Goal: Task Accomplishment & Management: Use online tool/utility

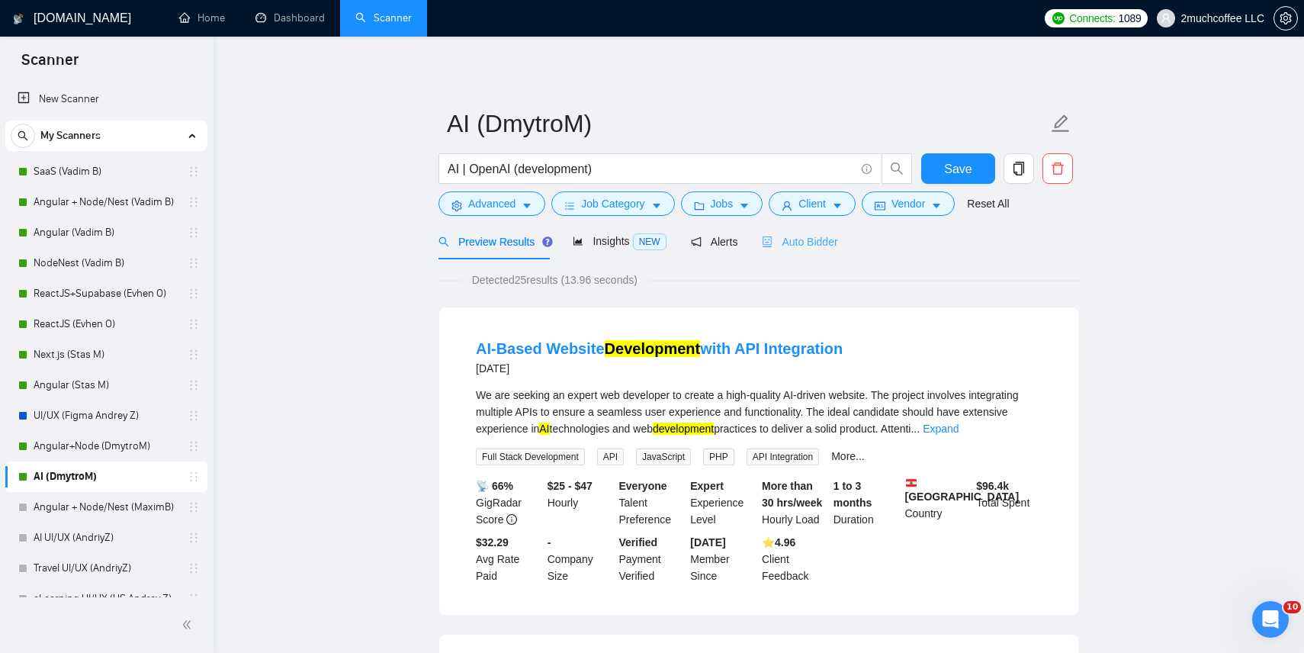
click at [832, 232] on div "Auto Bidder" at bounding box center [799, 241] width 75 height 36
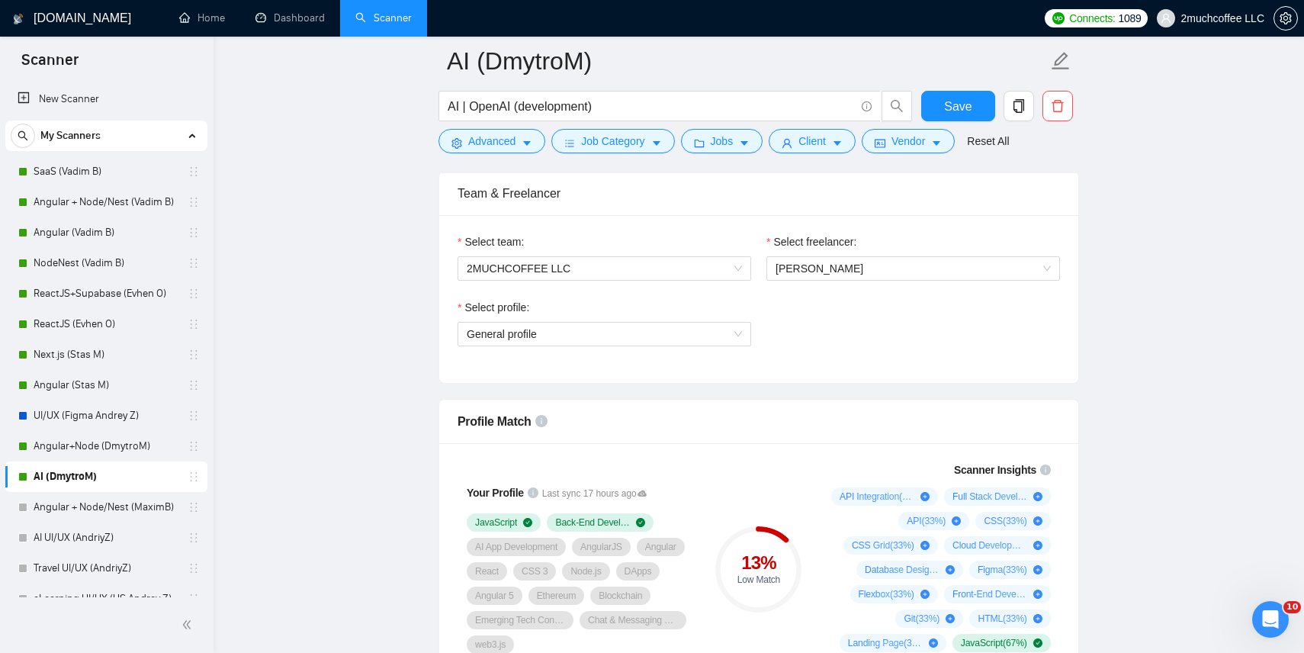
scroll to position [770, 0]
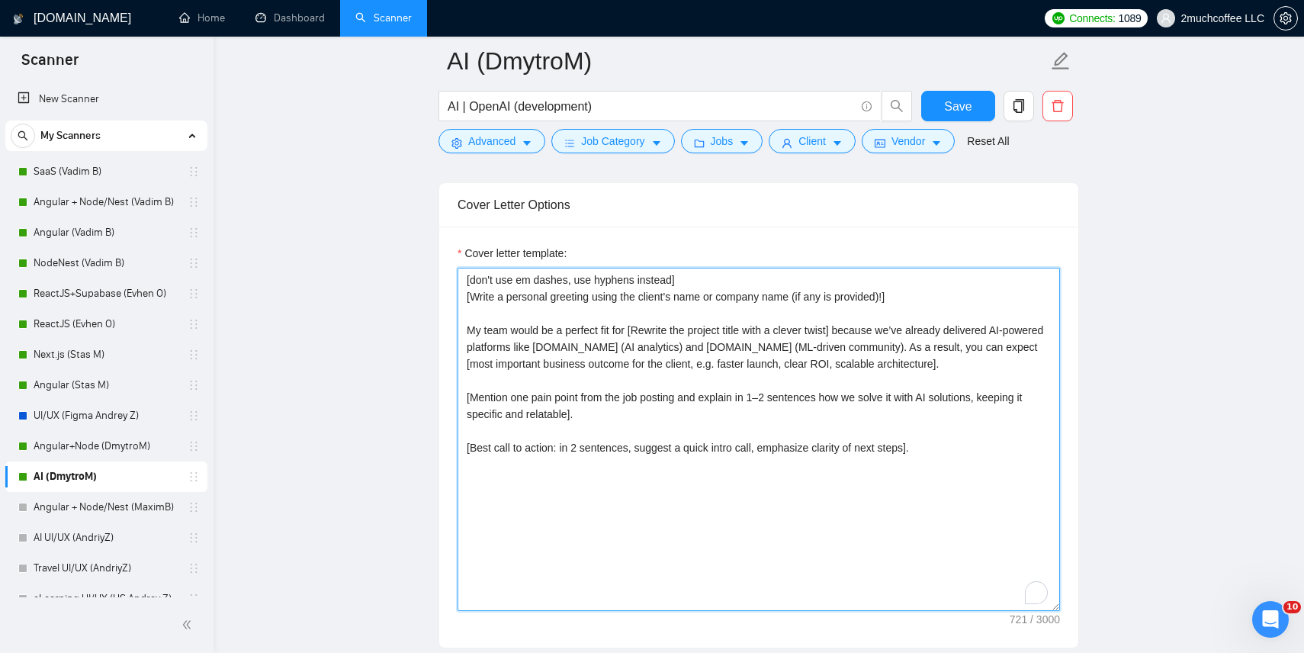
click at [791, 479] on textarea "[don't use em dashes, use hyphens instead] [Write a personal greeting using the…" at bounding box center [758, 439] width 602 height 343
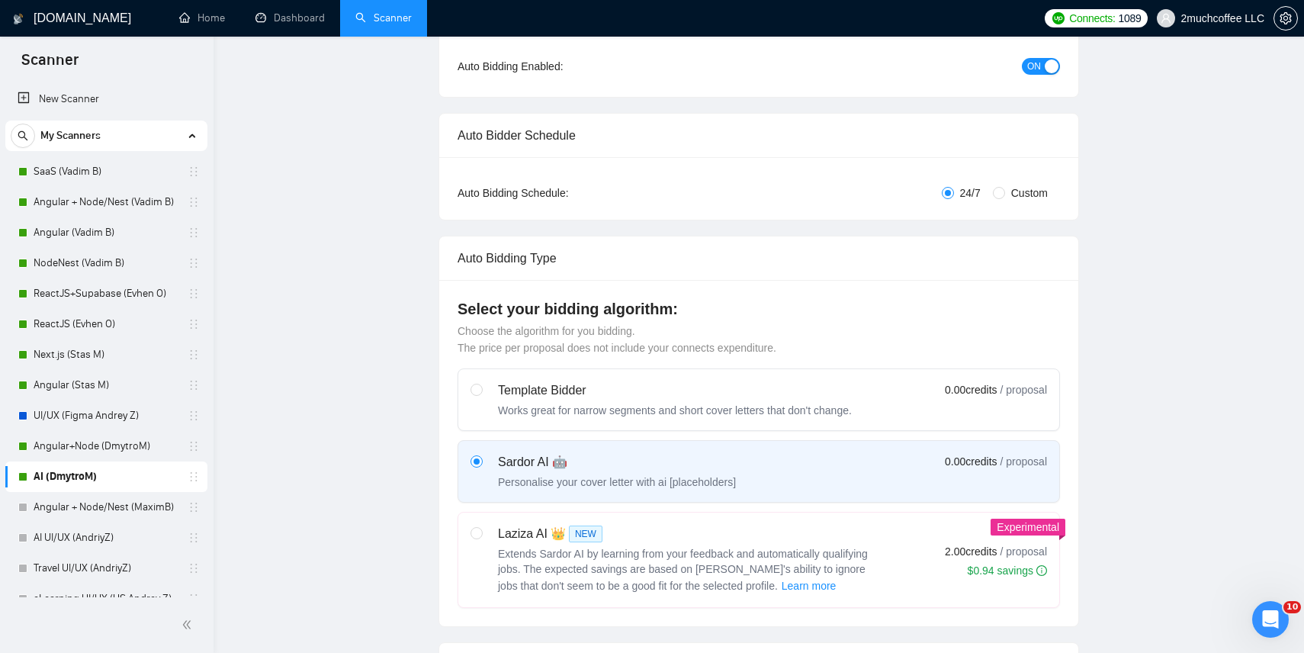
scroll to position [0, 0]
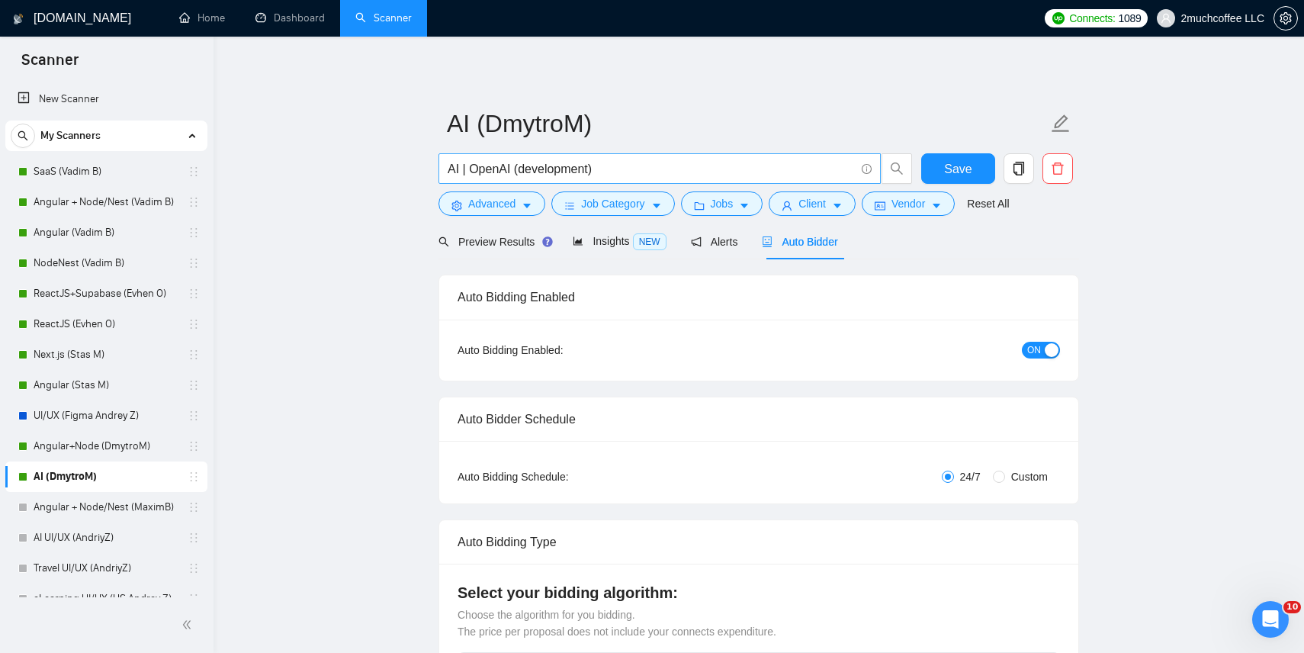
click at [512, 170] on input "AI | OpenAI (development)" at bounding box center [650, 168] width 407 height 19
drag, startPoint x: 511, startPoint y: 168, endPoint x: 713, endPoint y: 168, distance: 202.0
click at [713, 168] on input "AI | OpenAI (development)" at bounding box center [650, 168] width 407 height 19
drag, startPoint x: 461, startPoint y: 172, endPoint x: 588, endPoint y: 173, distance: 127.3
click at [588, 173] on input "AI | OpenAI" at bounding box center [650, 168] width 407 height 19
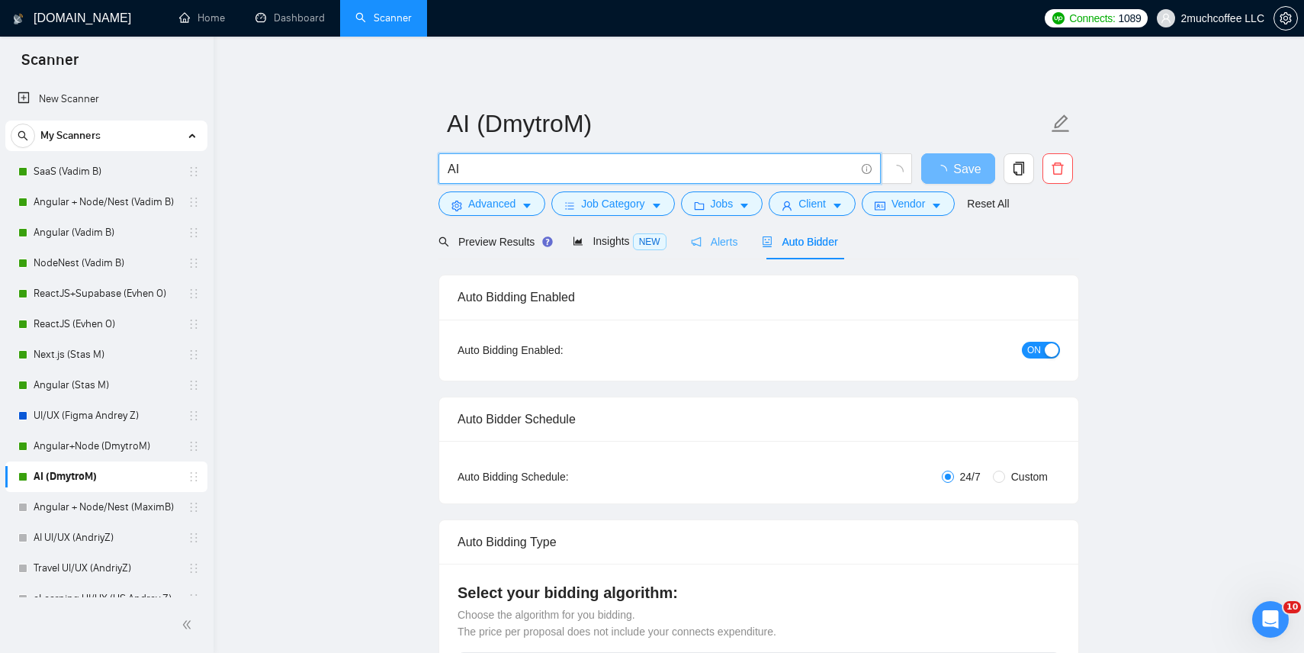
type input "AI"
click at [729, 254] on div "Alerts" at bounding box center [714, 241] width 47 height 36
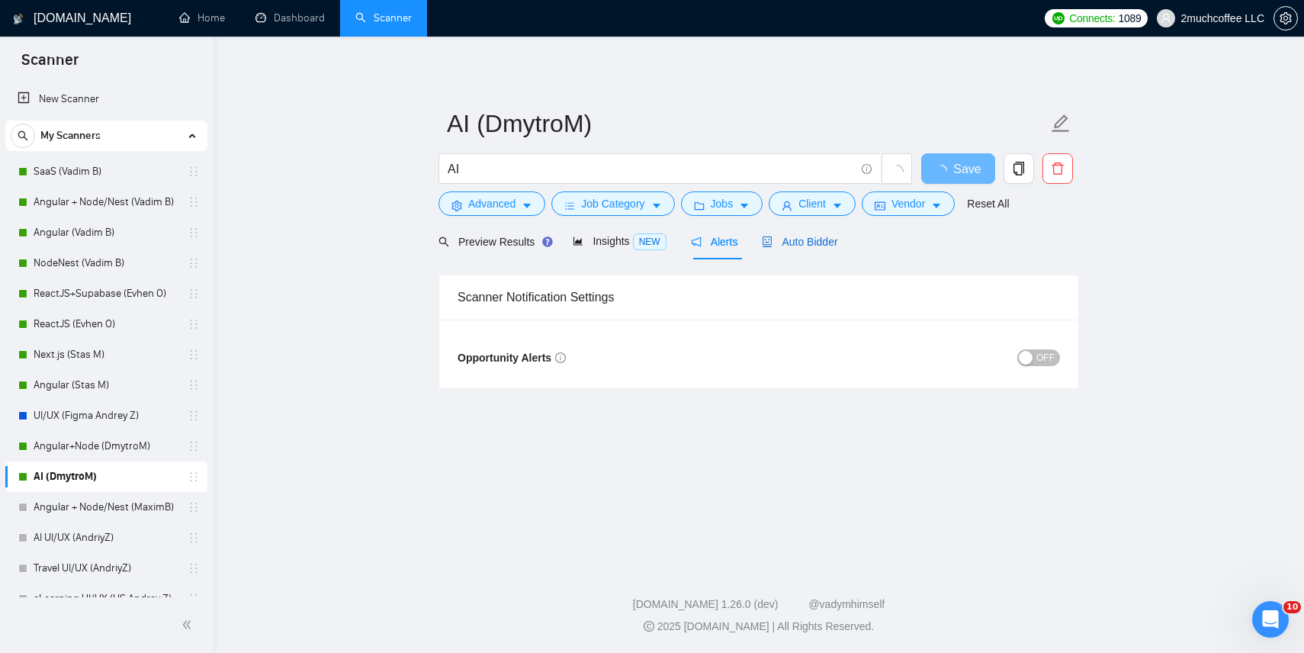
click at [802, 242] on span "Auto Bidder" at bounding box center [799, 242] width 75 height 12
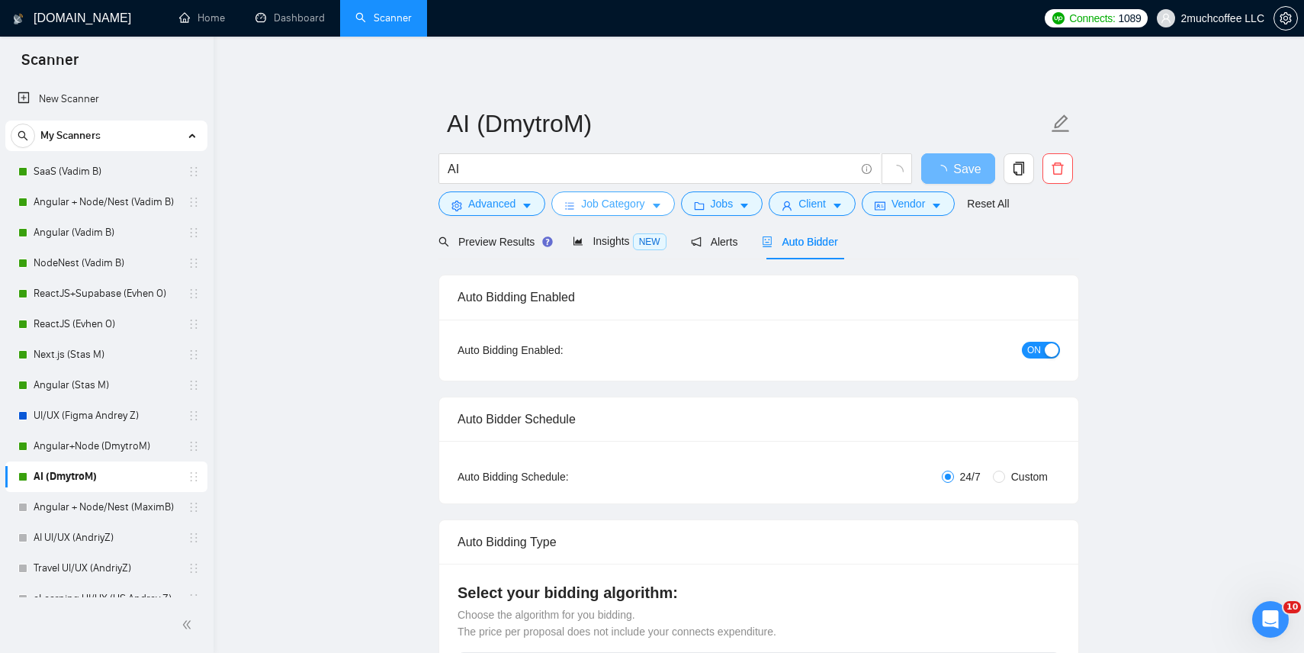
click at [645, 215] on button "Job Category" at bounding box center [612, 203] width 123 height 24
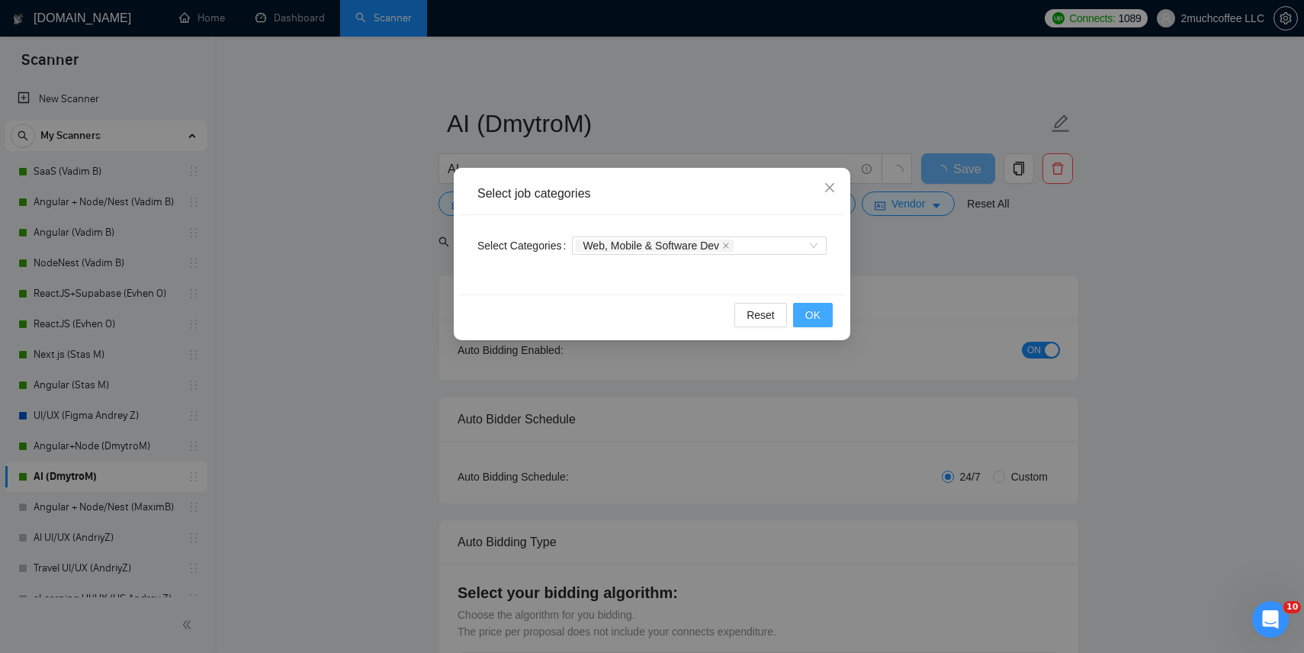
click at [819, 316] on span "OK" at bounding box center [812, 314] width 15 height 17
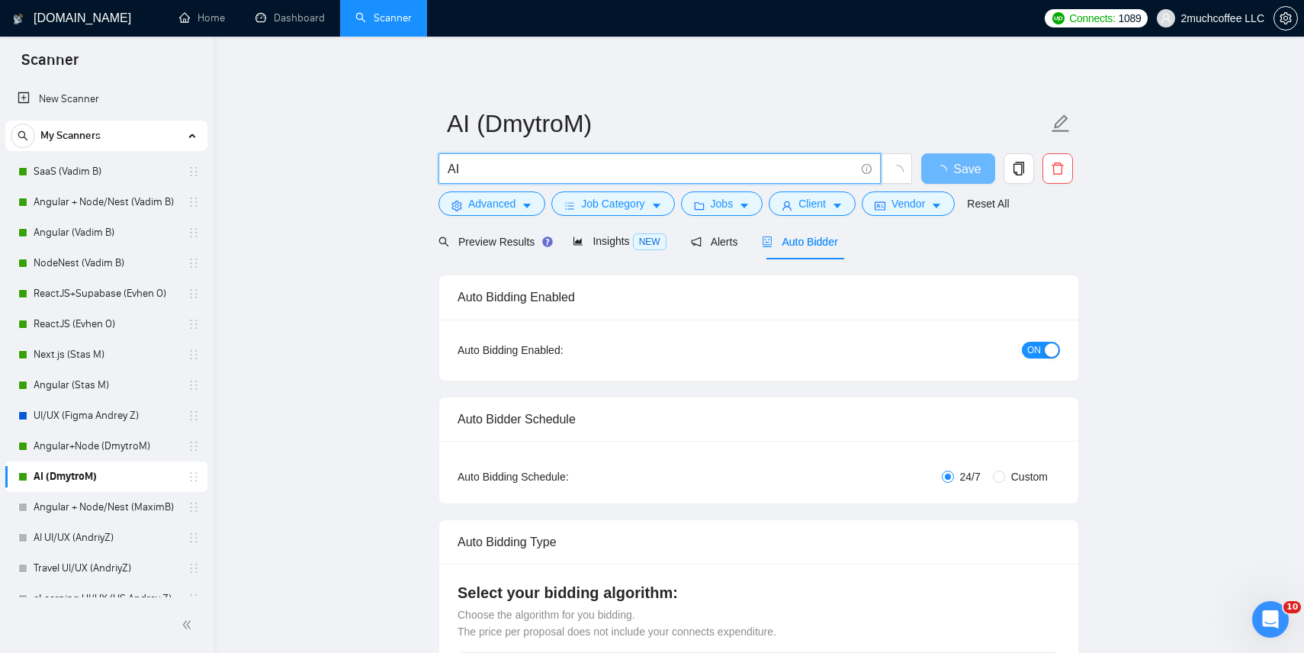
click at [502, 172] on input "AI" at bounding box center [650, 168] width 407 height 19
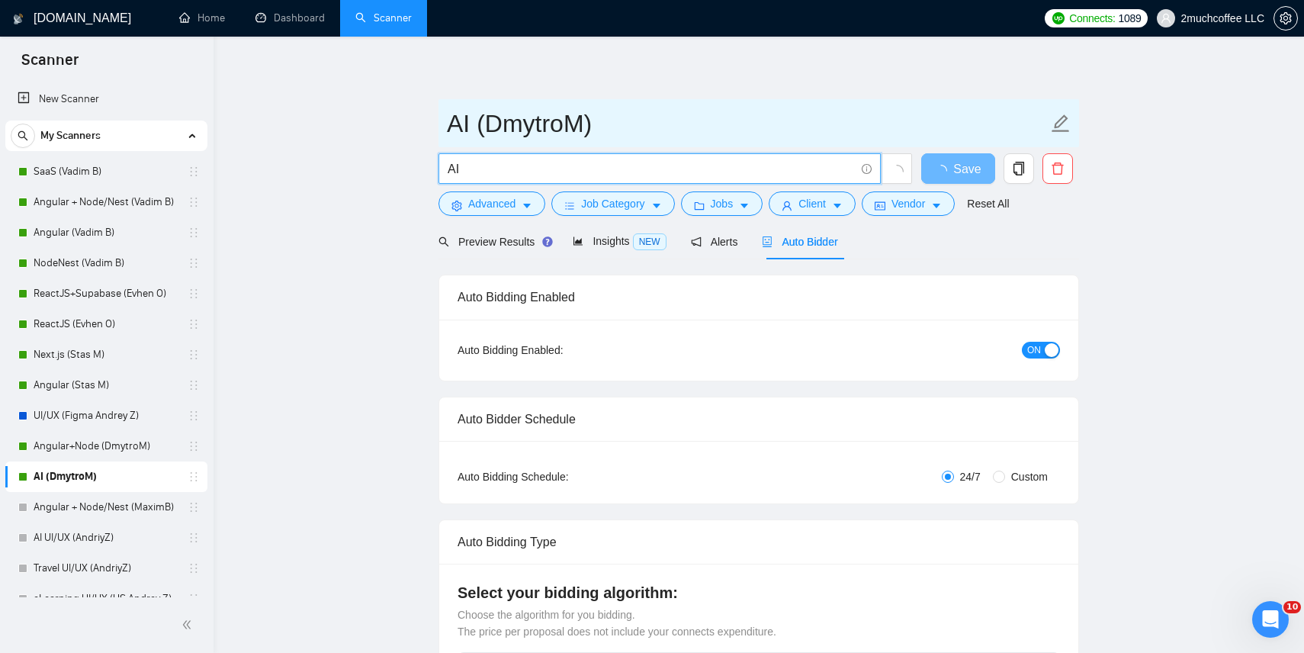
click at [884, 125] on input "AI (DmytroM)" at bounding box center [747, 123] width 601 height 38
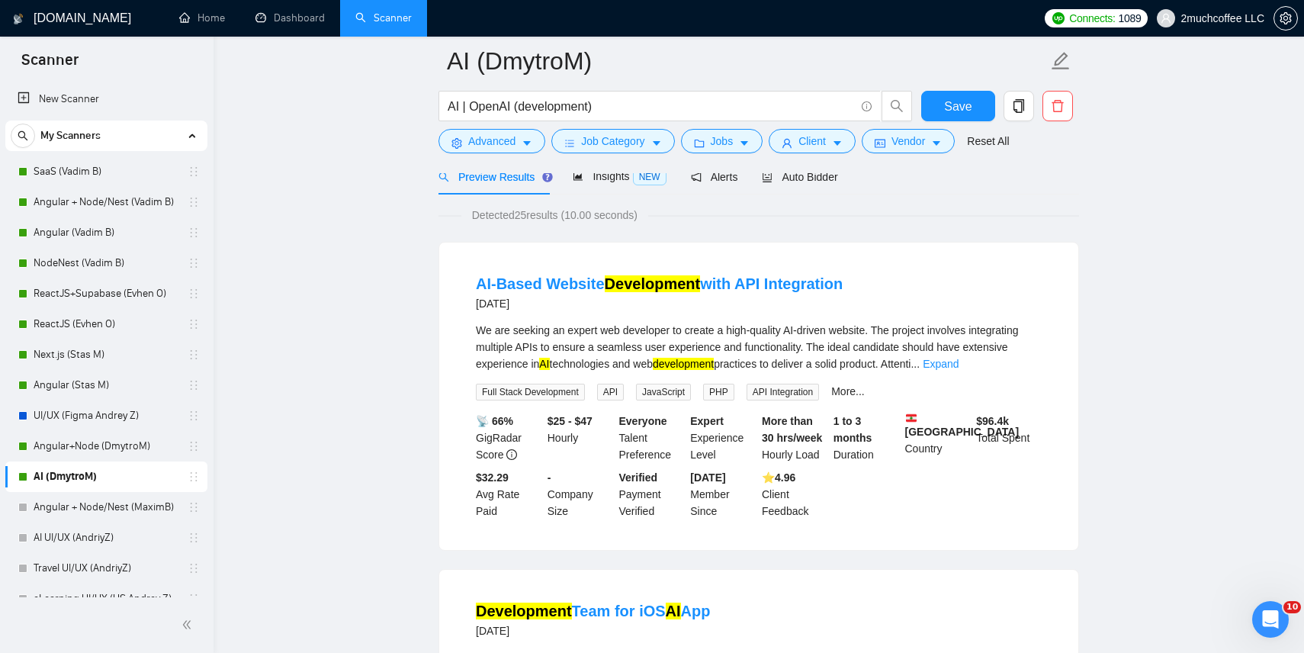
scroll to position [72, 0]
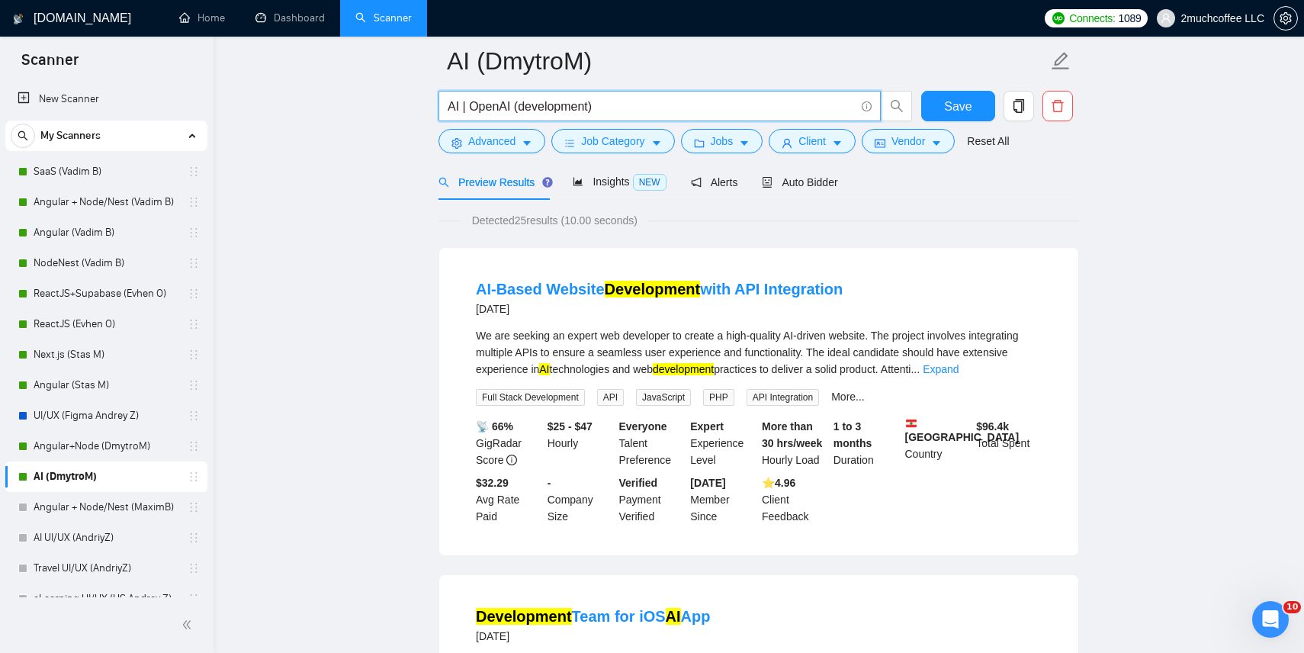
drag, startPoint x: 469, startPoint y: 106, endPoint x: 752, endPoint y: 107, distance: 282.8
click at [752, 107] on input "AI | OpenAI (development)" at bounding box center [650, 106] width 407 height 19
type input "AI"
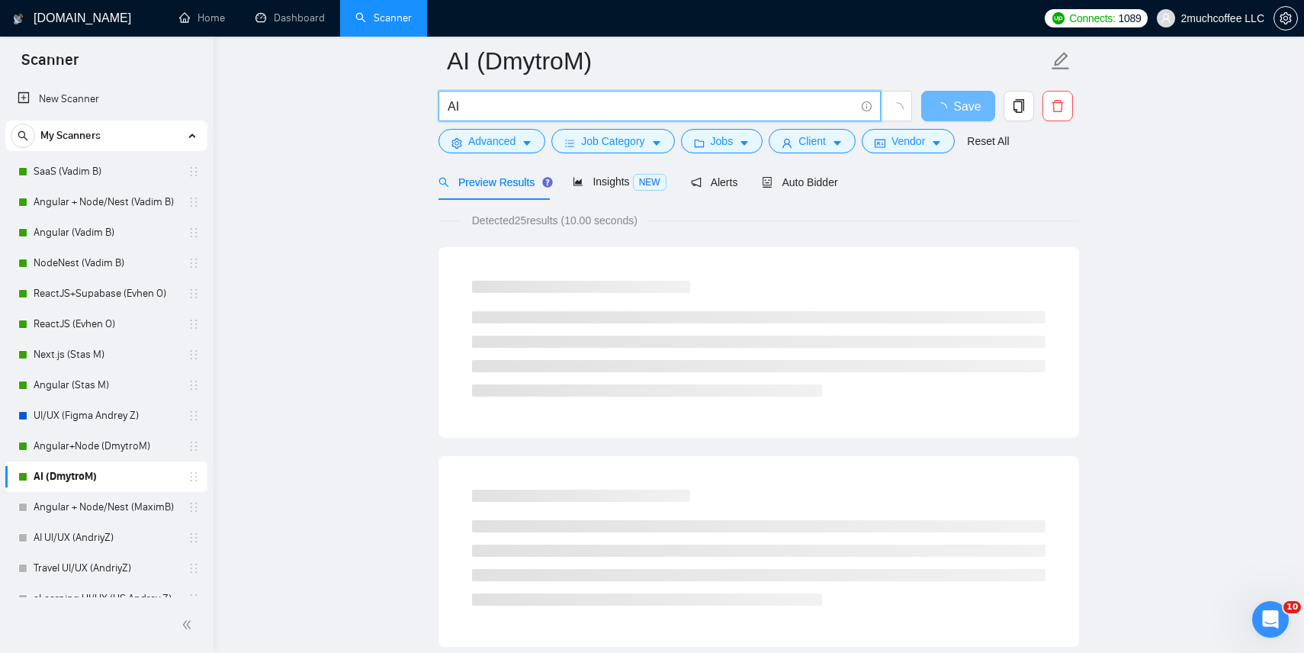
click at [889, 220] on div "Detected 25 results (10.00 seconds)" at bounding box center [758, 220] width 640 height 17
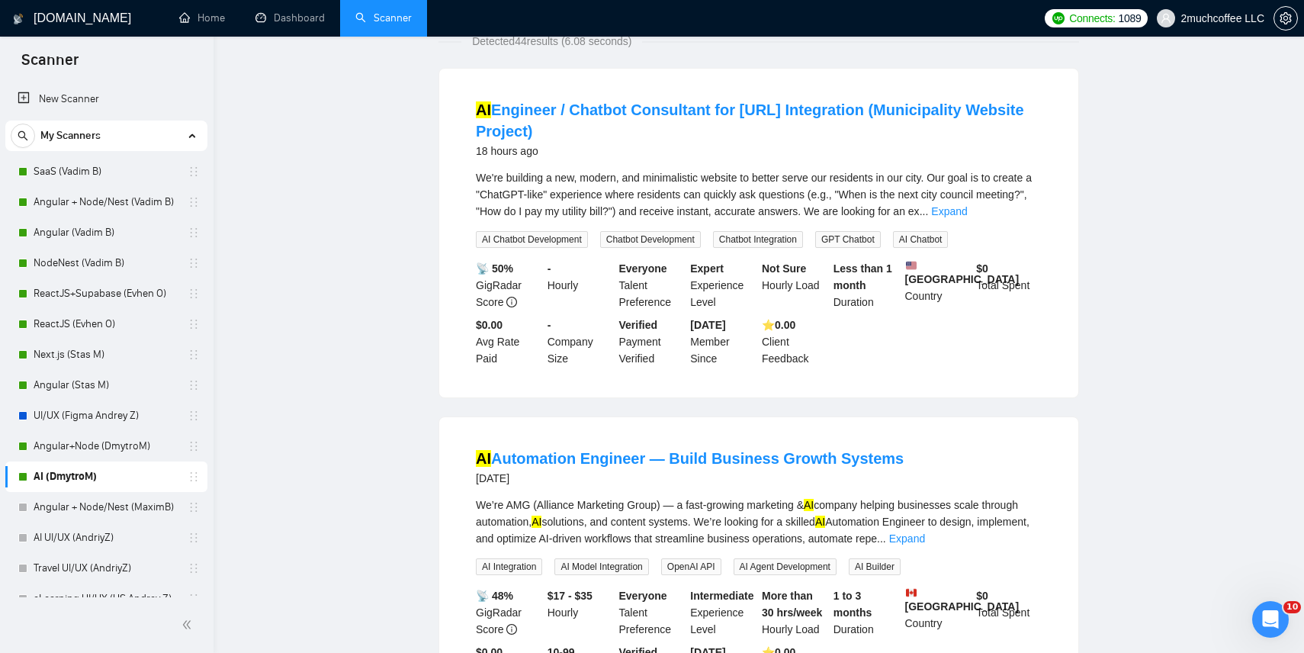
scroll to position [0, 0]
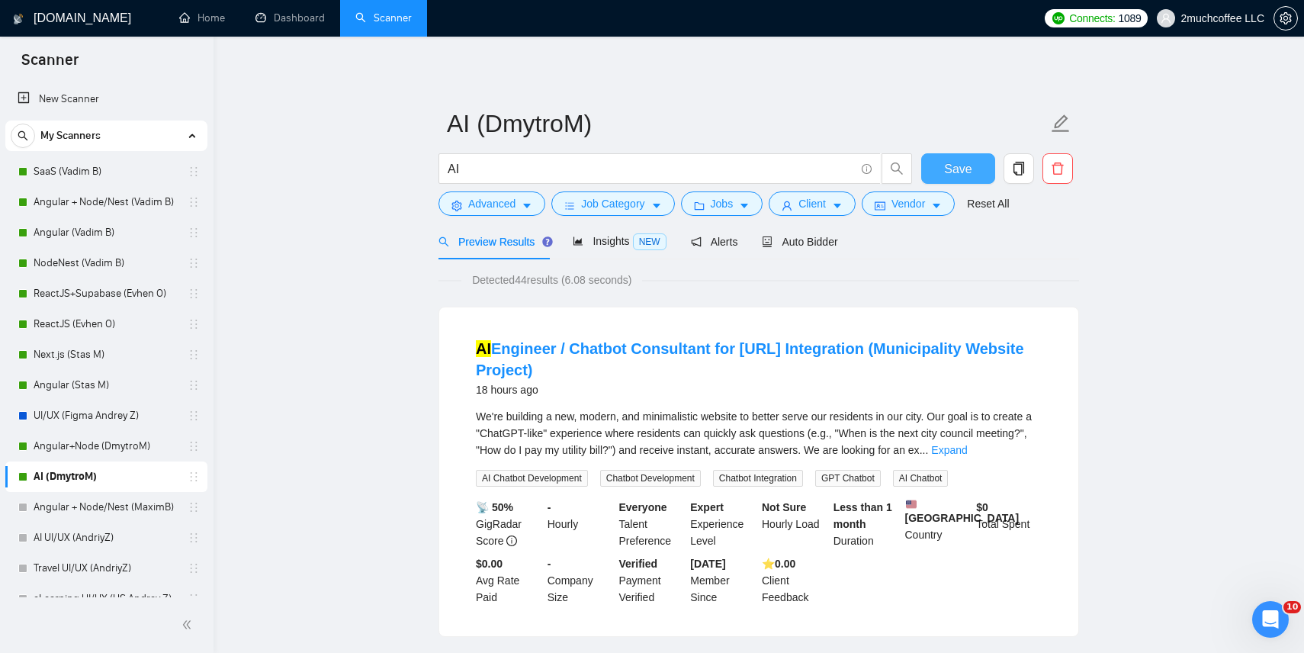
click at [957, 171] on span "Save" at bounding box center [957, 168] width 27 height 19
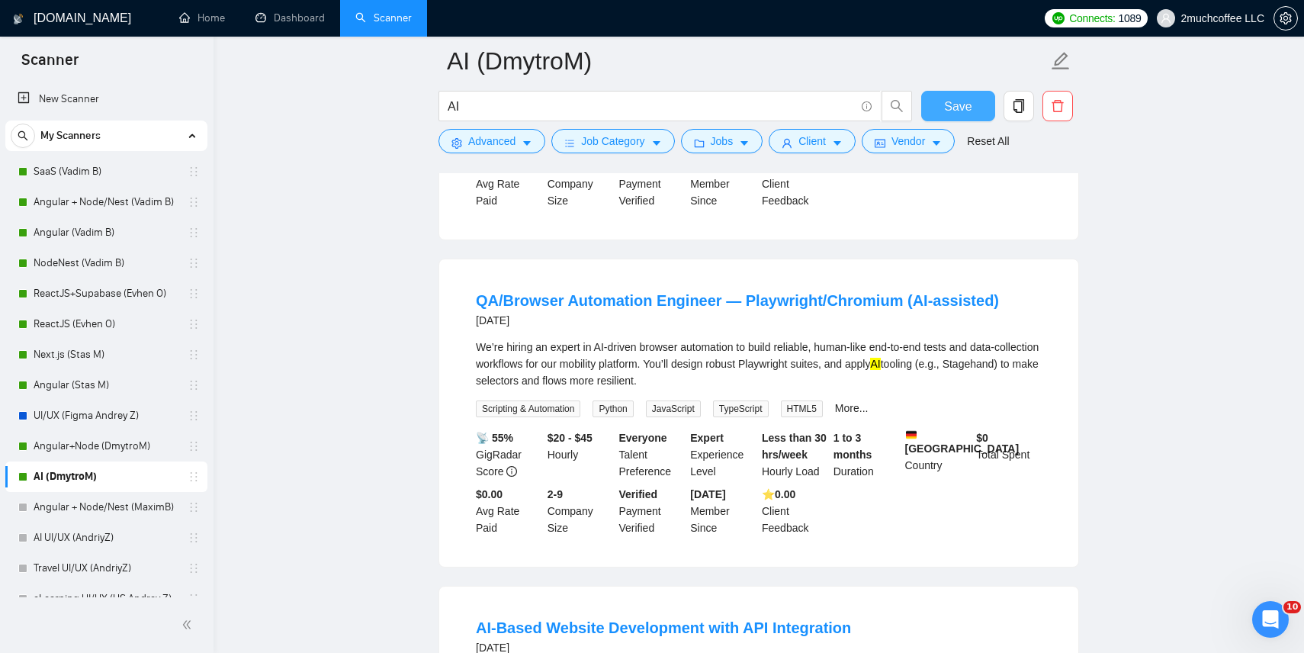
scroll to position [739, 0]
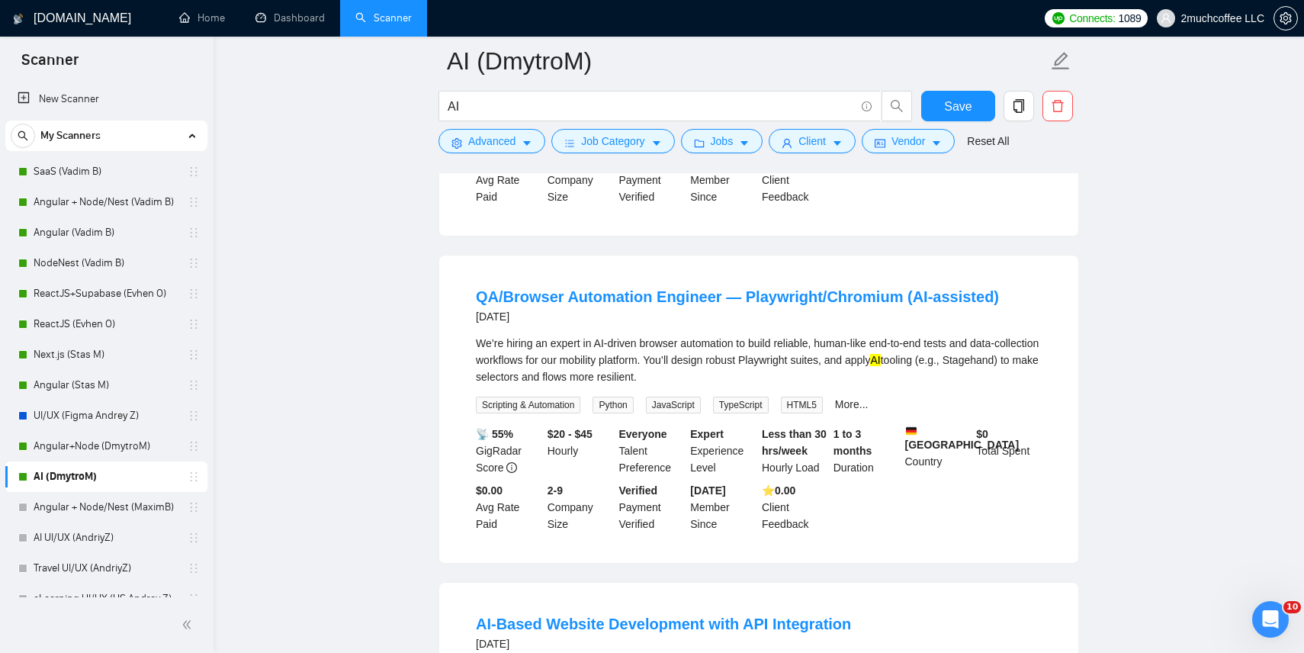
click at [774, 395] on div "We’re hiring an expert in AI-driven browser automation to build reliable, human…" at bounding box center [759, 374] width 566 height 79
click at [840, 373] on div "We’re hiring an expert in AI-driven browser automation to build reliable, human…" at bounding box center [759, 360] width 566 height 50
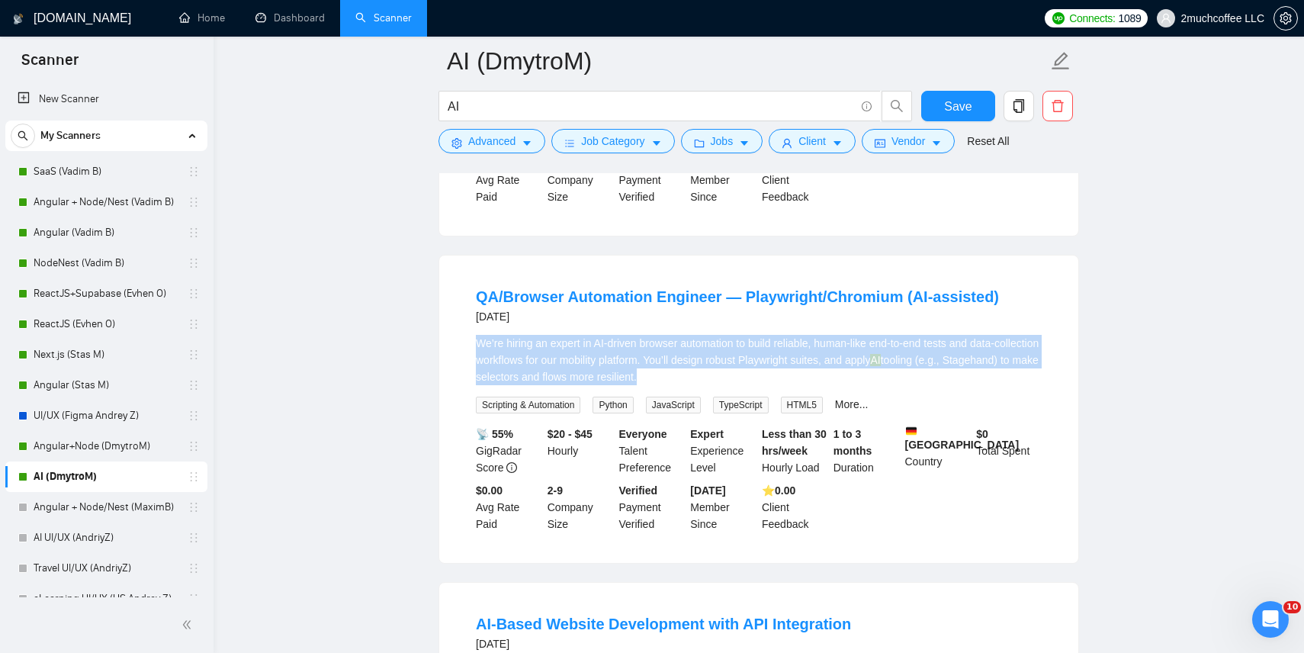
click at [840, 373] on div "We’re hiring an expert in AI-driven browser automation to build reliable, human…" at bounding box center [759, 360] width 566 height 50
click at [894, 374] on div "We’re hiring an expert in AI-driven browser automation to build reliable, human…" at bounding box center [759, 360] width 566 height 50
